Goal: Task Accomplishment & Management: Manage account settings

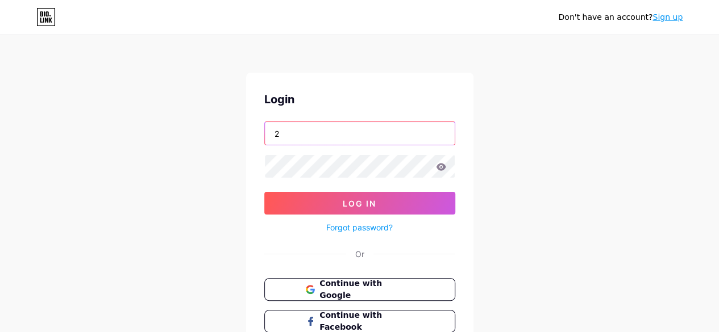
click at [328, 136] on input "2" at bounding box center [360, 133] width 190 height 23
type input "2am_"
click at [264, 192] on button "Log In" at bounding box center [359, 203] width 191 height 23
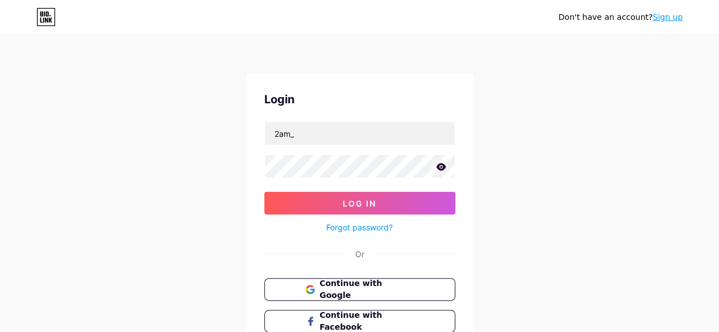
click at [436, 168] on icon at bounding box center [441, 167] width 10 height 8
click at [435, 168] on icon at bounding box center [440, 168] width 10 height 8
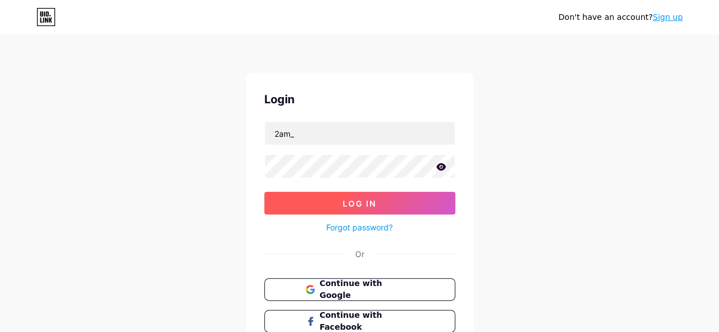
click at [407, 203] on button "Log In" at bounding box center [359, 203] width 191 height 23
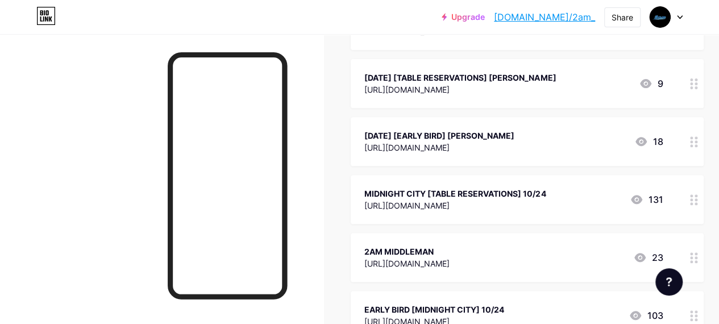
scroll to position [177, 0]
click at [710, 153] on div "Links Posts Design Subscribers Stats Settings + ADD LINK + ADD EMBED + Add head…" at bounding box center [375, 303] width 751 height 892
